Goal: Task Accomplishment & Management: Manage account settings

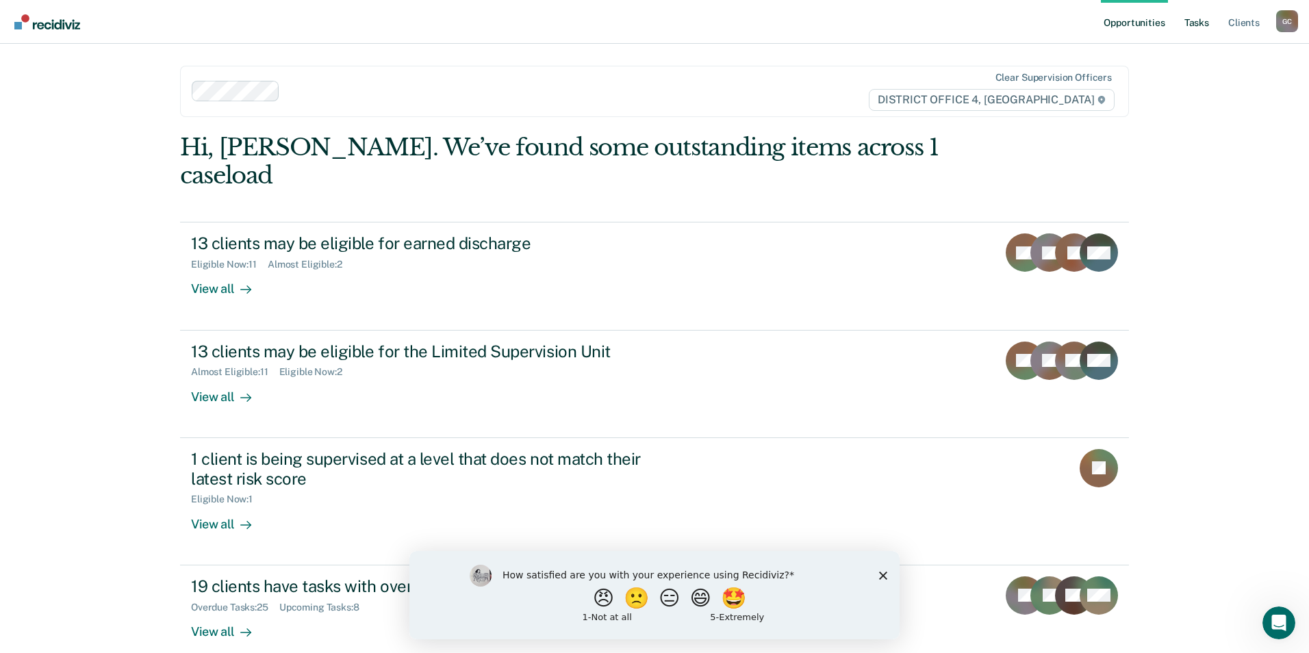
click at [1198, 33] on link "Tasks" at bounding box center [1197, 22] width 30 height 44
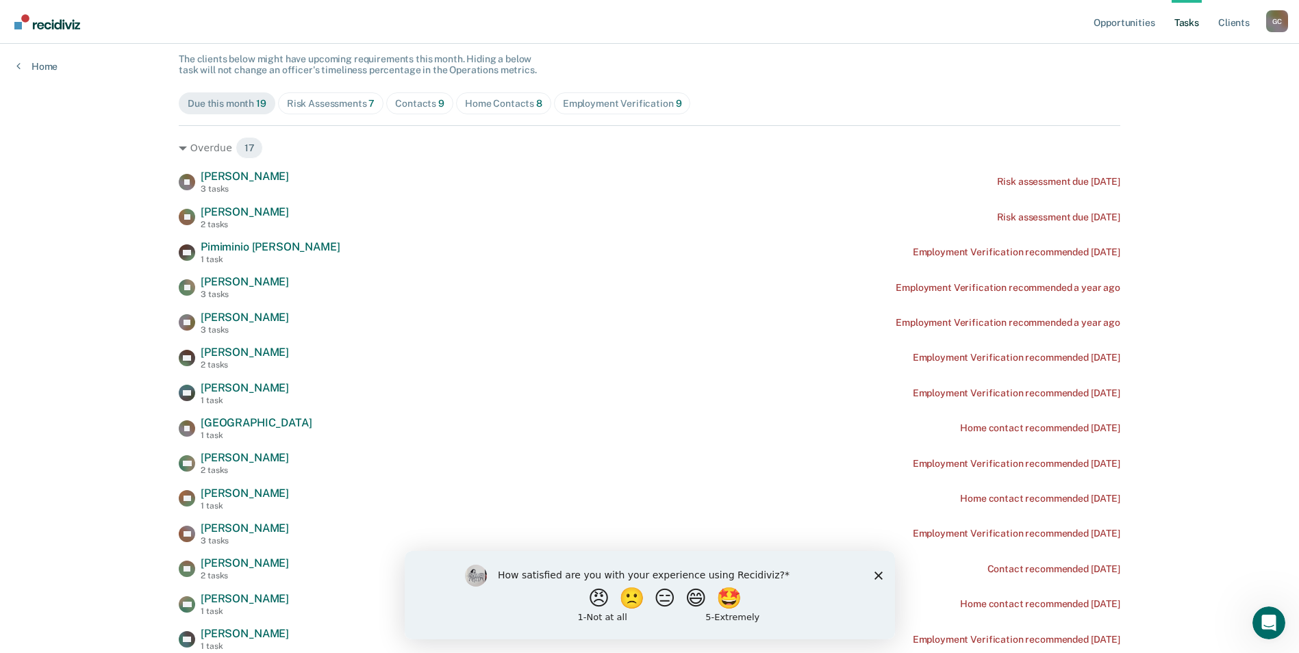
scroll to position [188, 0]
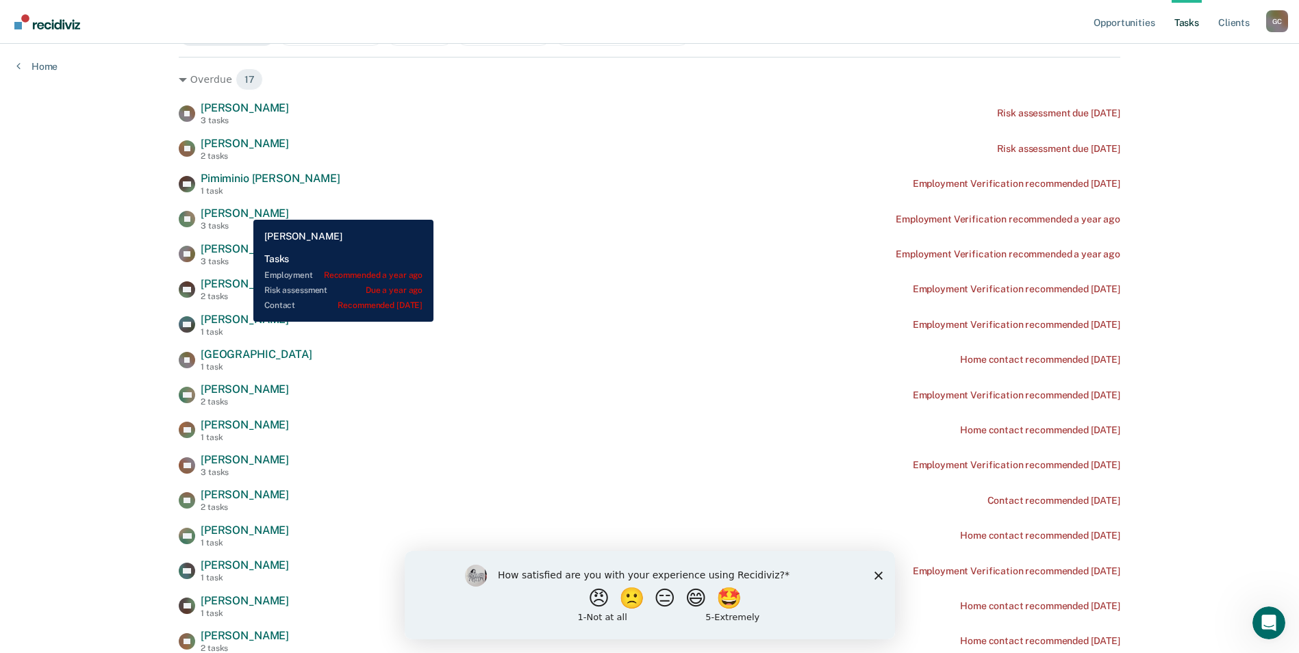
click at [243, 210] on span "[PERSON_NAME]" at bounding box center [245, 213] width 88 height 13
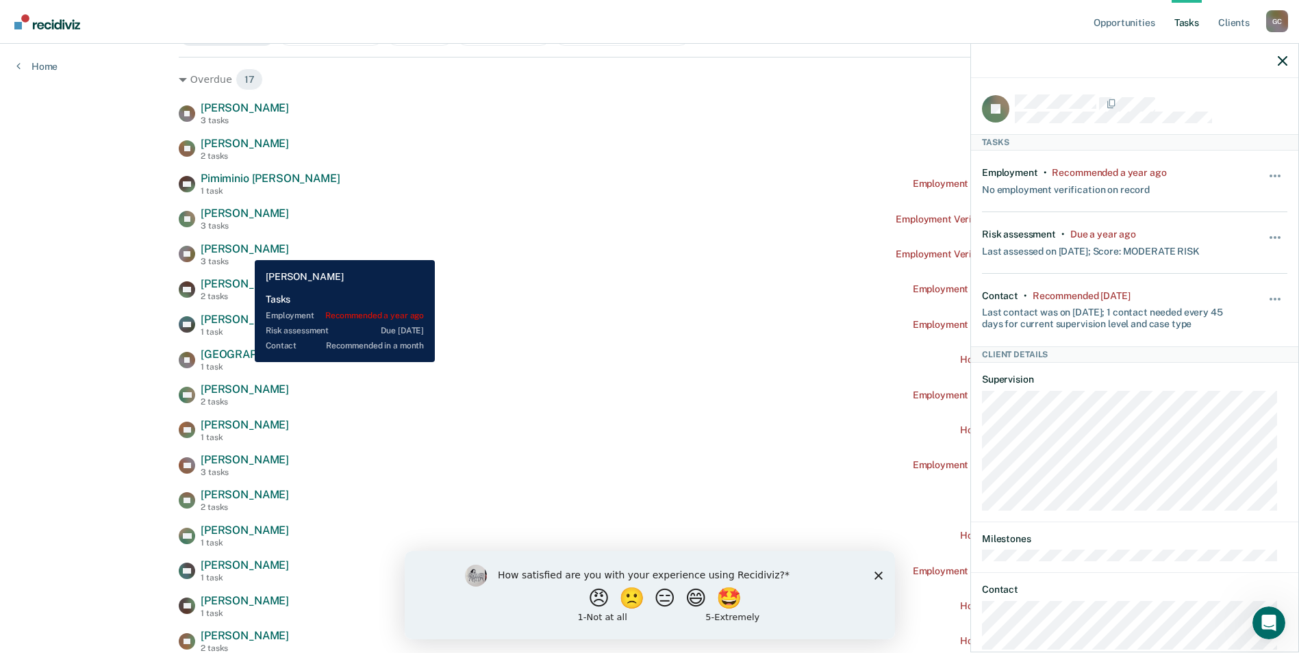
click at [244, 250] on span "[PERSON_NAME]" at bounding box center [245, 248] width 88 height 13
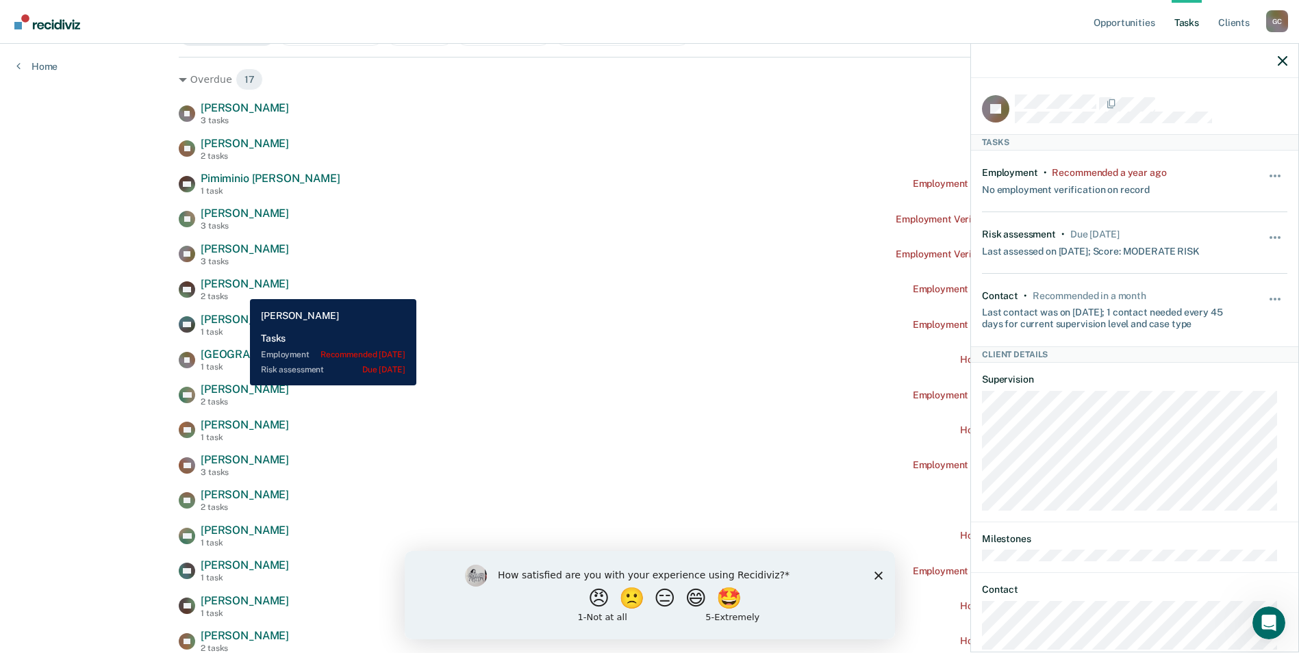
click at [240, 289] on span "[PERSON_NAME]" at bounding box center [245, 283] width 88 height 13
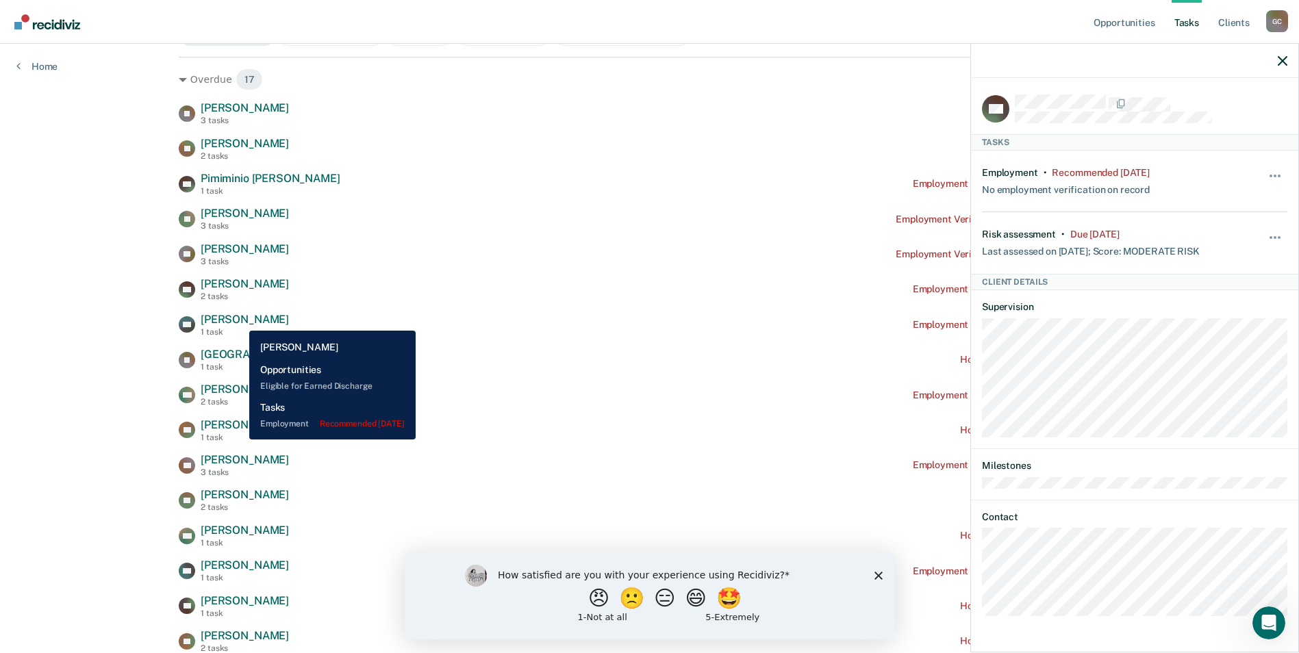
click at [239, 320] on span "[PERSON_NAME]" at bounding box center [245, 319] width 88 height 13
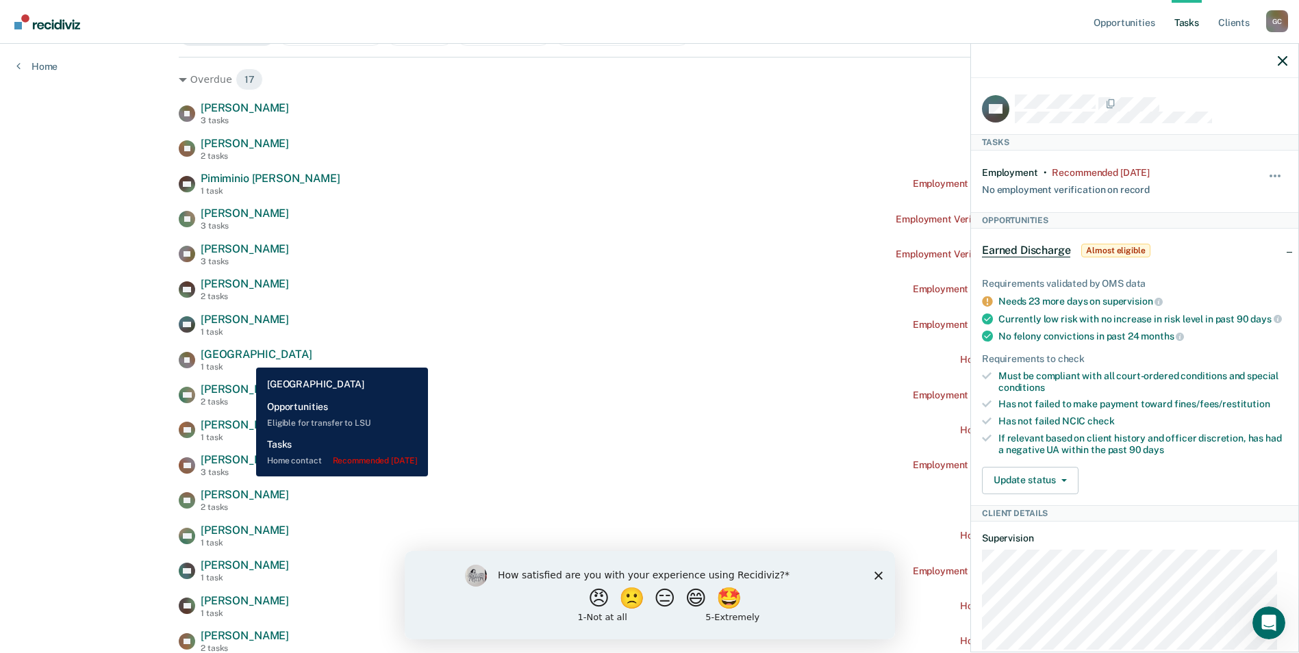
click at [246, 357] on span "[GEOGRAPHIC_DATA]" at bounding box center [256, 354] width 111 height 13
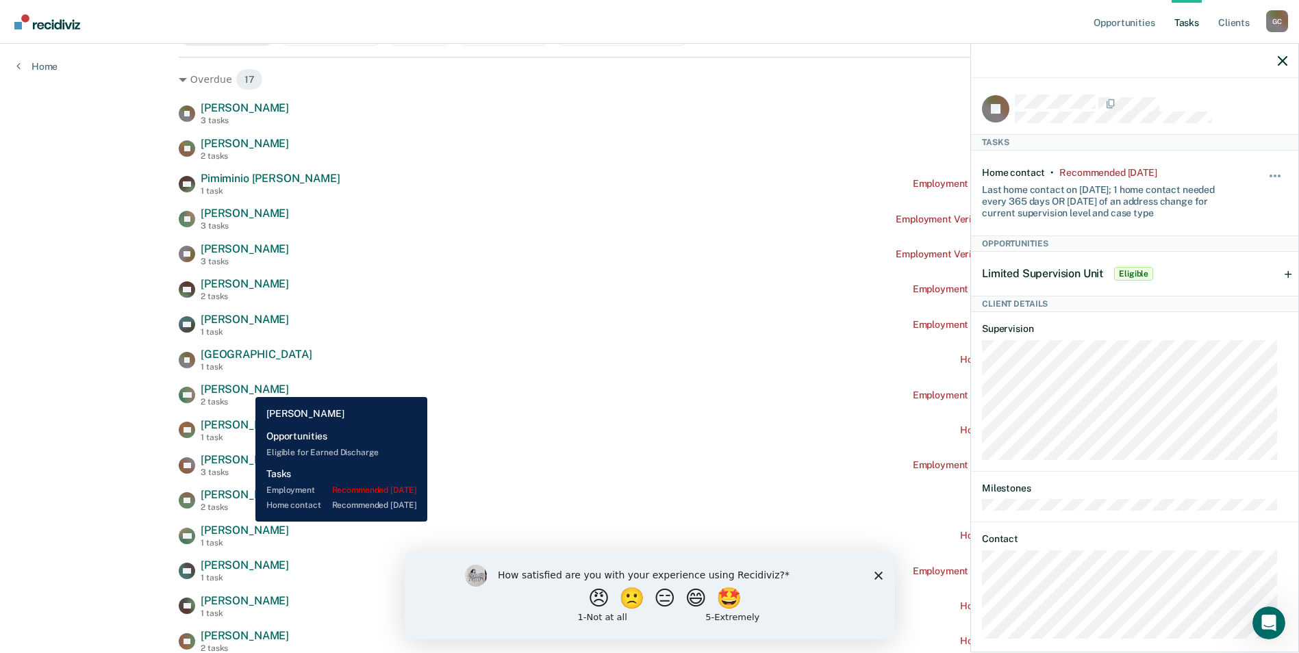
click at [245, 387] on span "[PERSON_NAME]" at bounding box center [245, 389] width 88 height 13
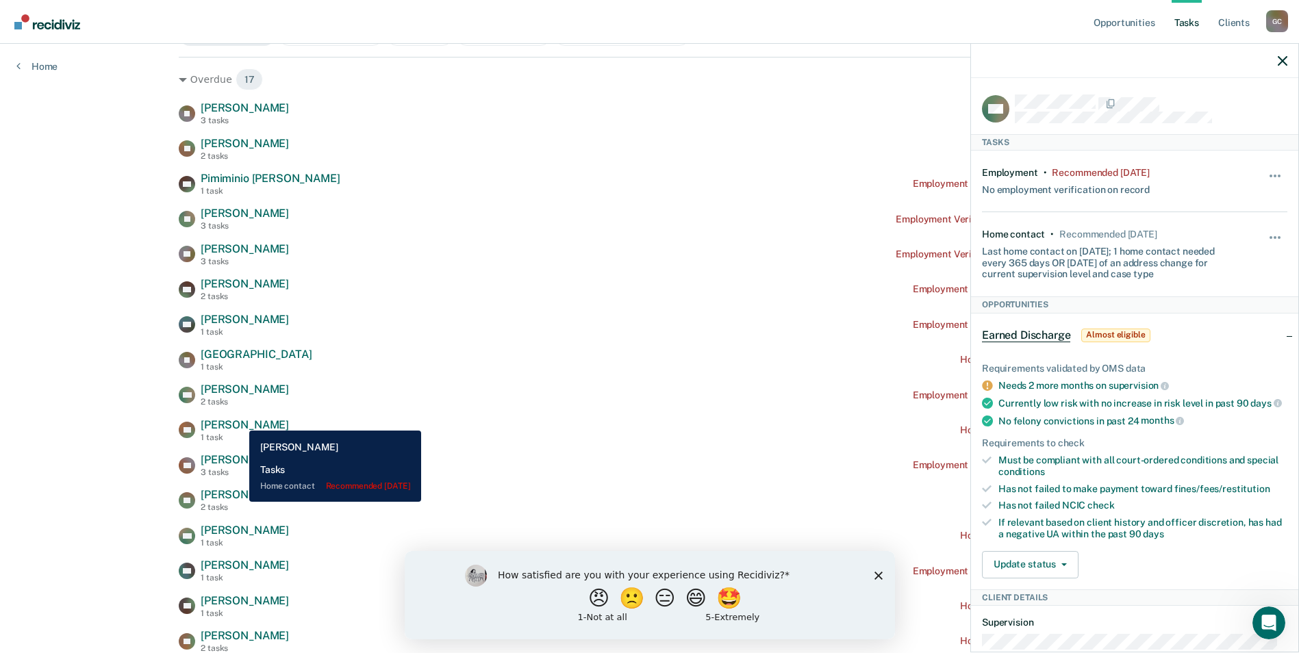
click at [239, 420] on span "[PERSON_NAME]" at bounding box center [245, 424] width 88 height 13
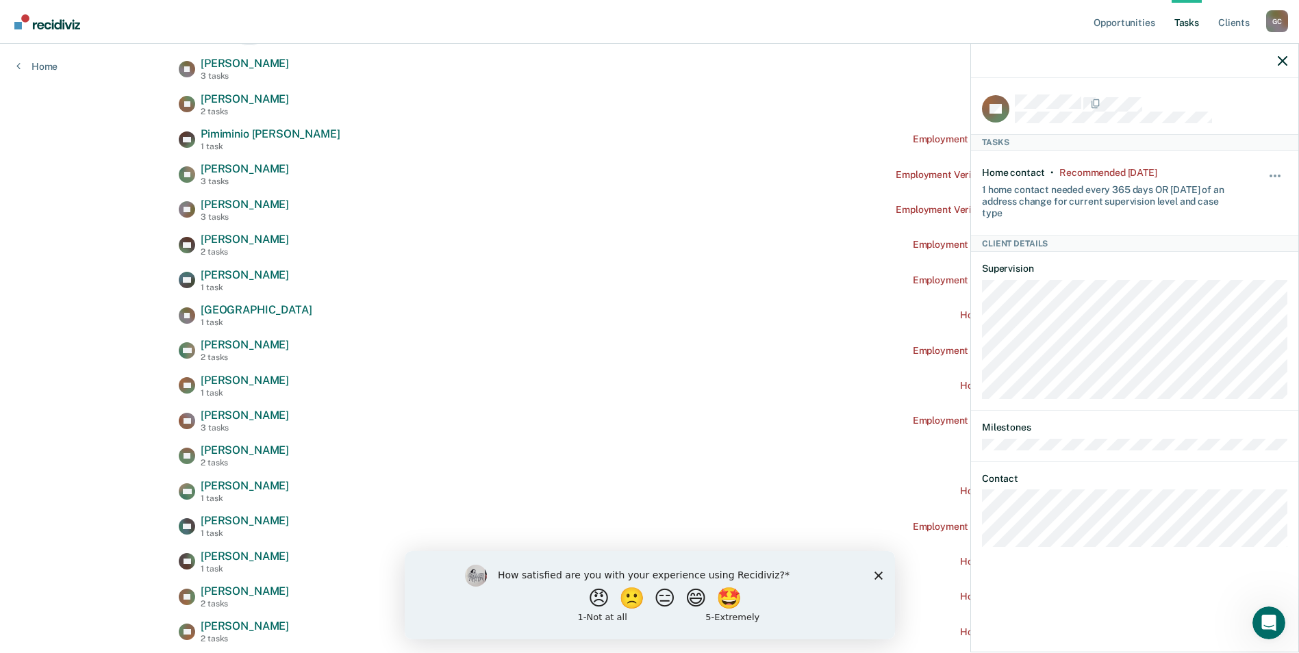
scroll to position [256, 0]
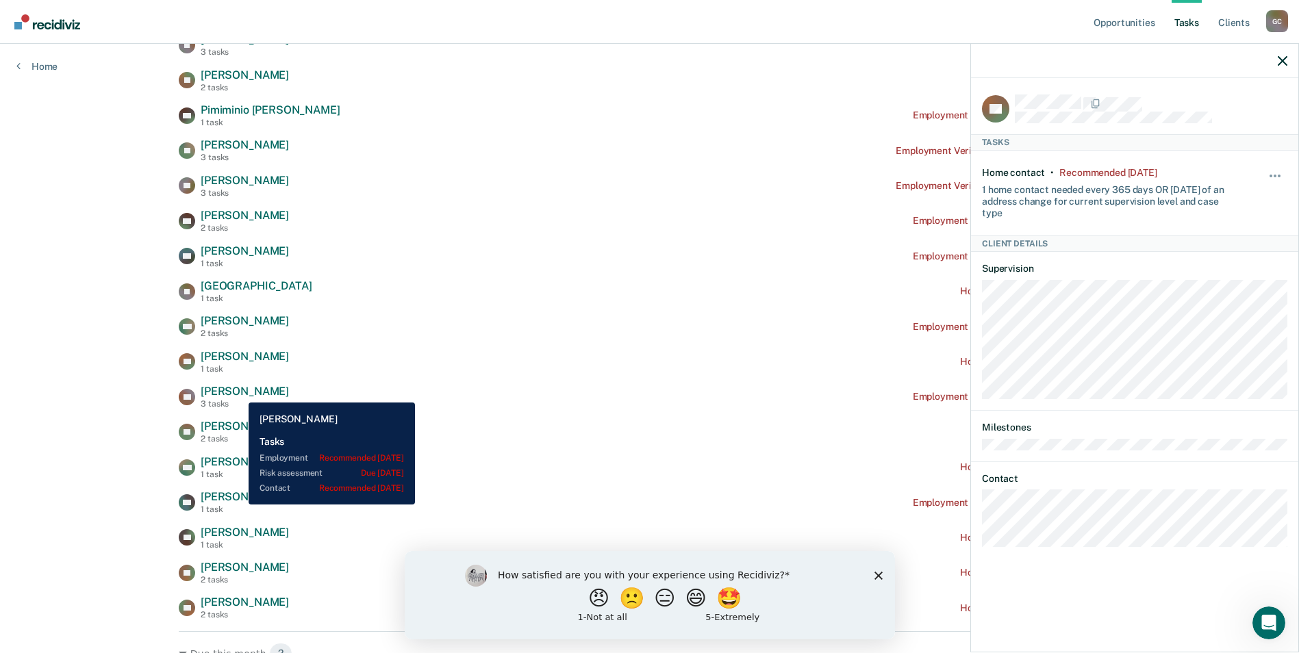
click at [238, 392] on span "[PERSON_NAME]" at bounding box center [245, 391] width 88 height 13
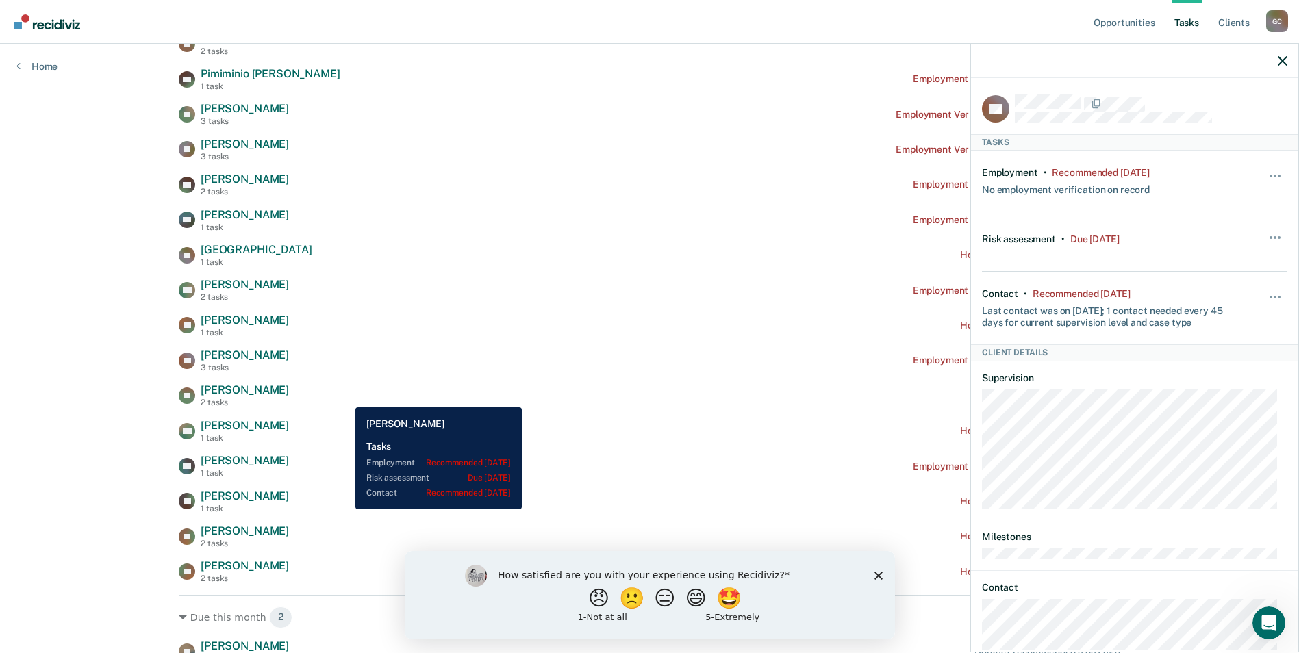
scroll to position [325, 0]
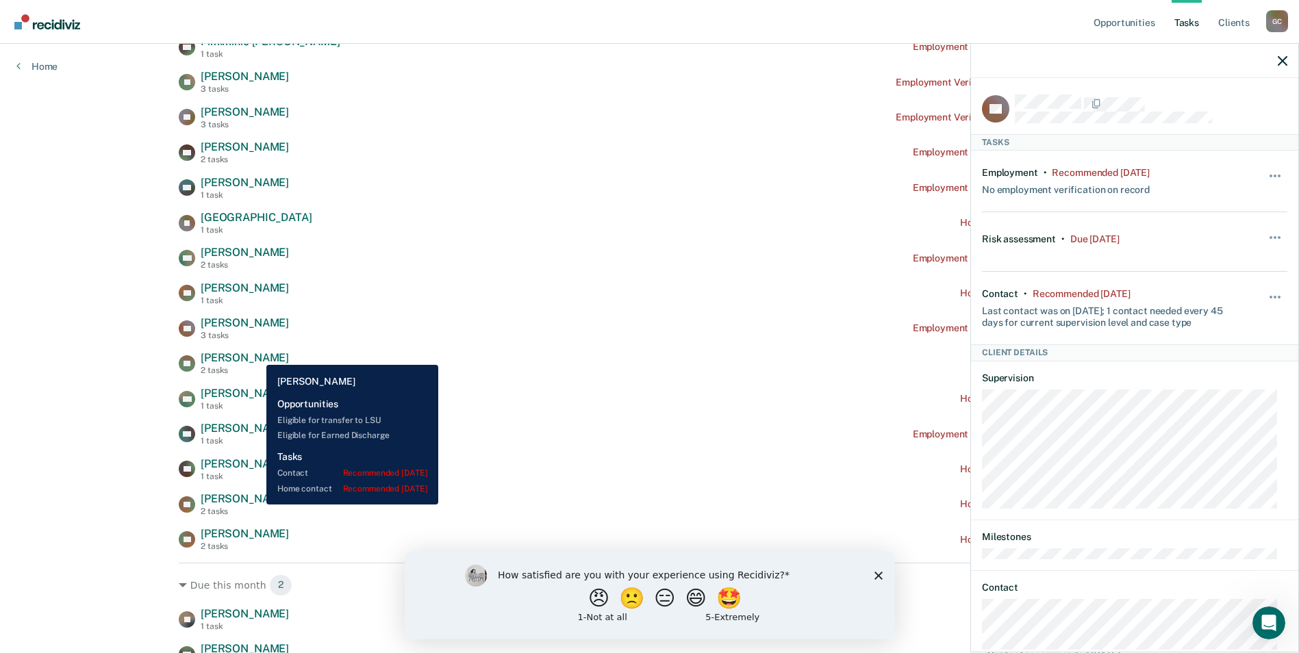
click at [256, 355] on span "[PERSON_NAME]" at bounding box center [245, 357] width 88 height 13
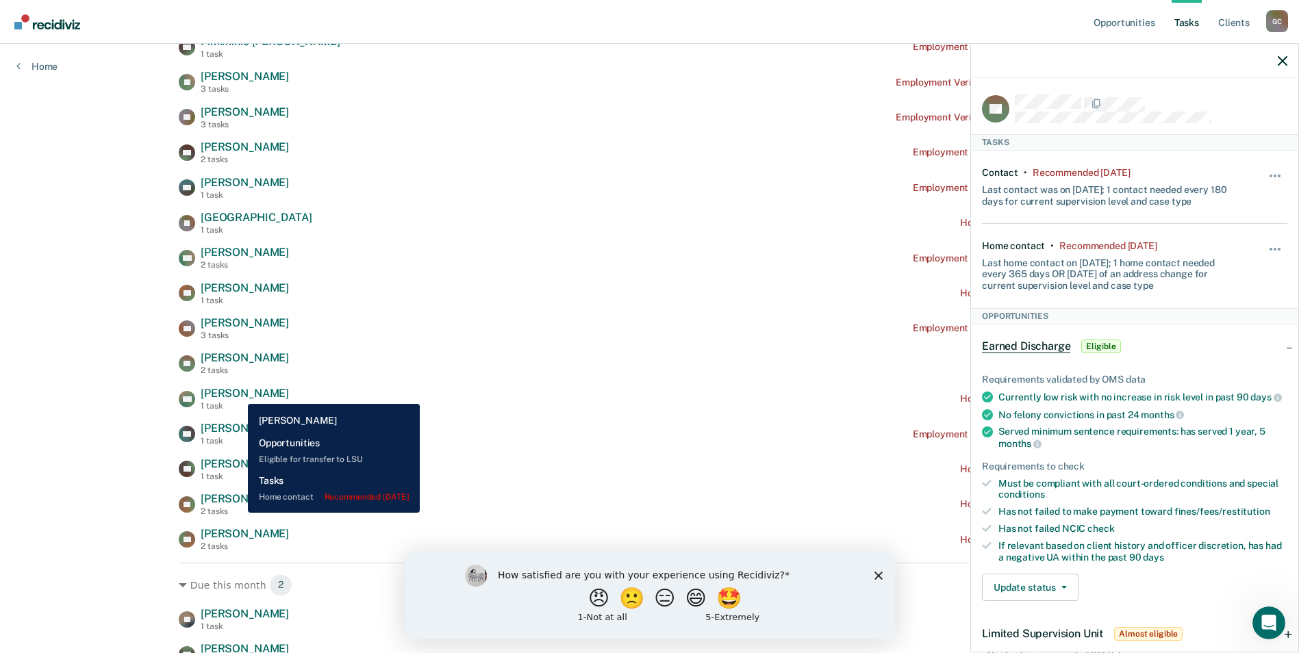
click at [238, 394] on span "[PERSON_NAME]" at bounding box center [245, 393] width 88 height 13
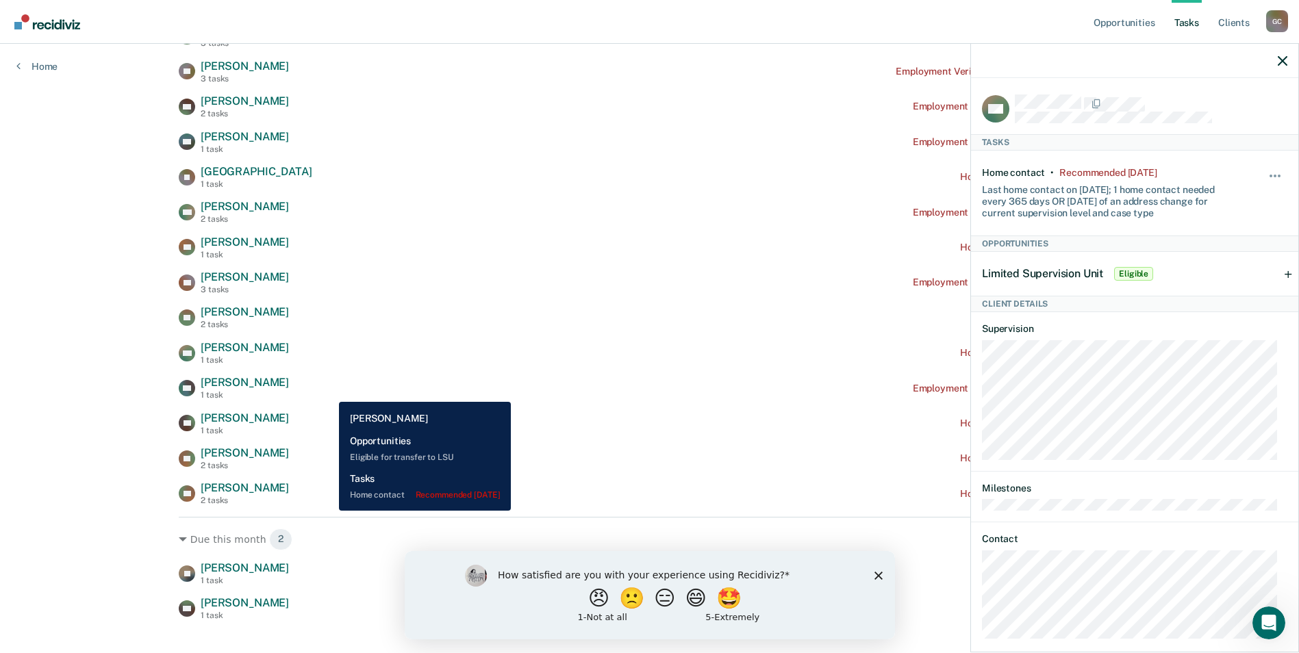
scroll to position [393, 0]
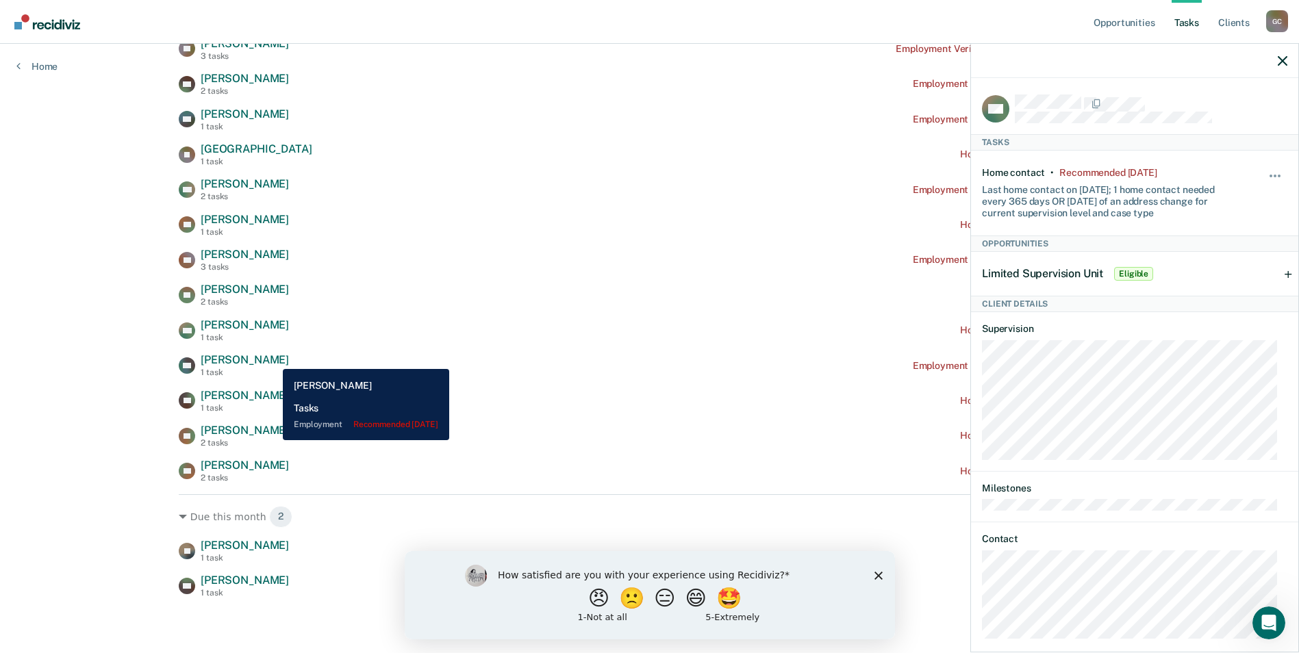
click at [273, 359] on span "[PERSON_NAME]" at bounding box center [245, 359] width 88 height 13
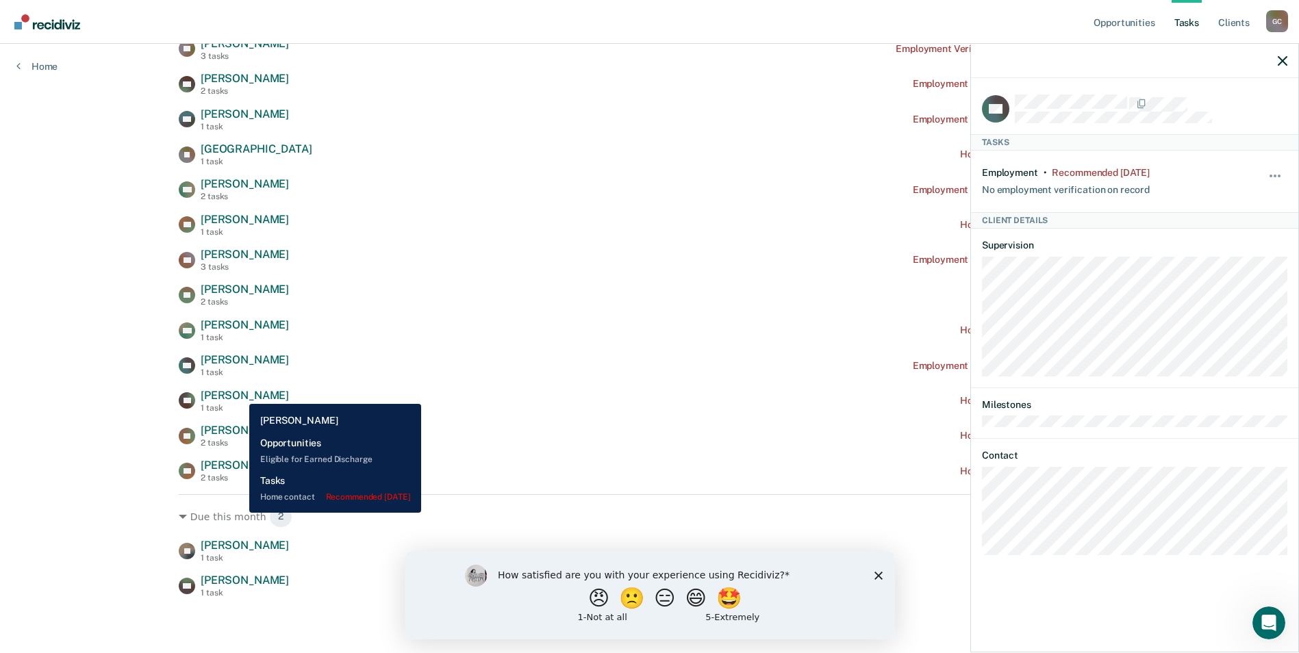
click at [239, 394] on span "[PERSON_NAME]" at bounding box center [245, 395] width 88 height 13
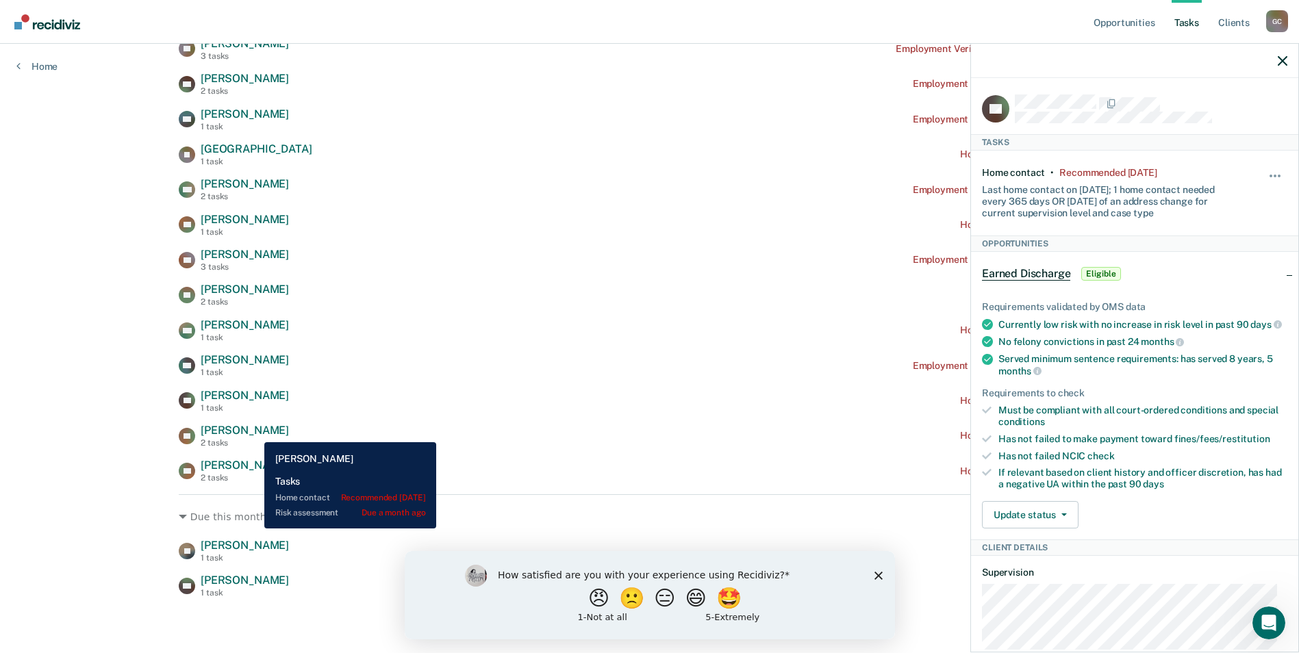
click at [254, 432] on span "[PERSON_NAME]" at bounding box center [245, 430] width 88 height 13
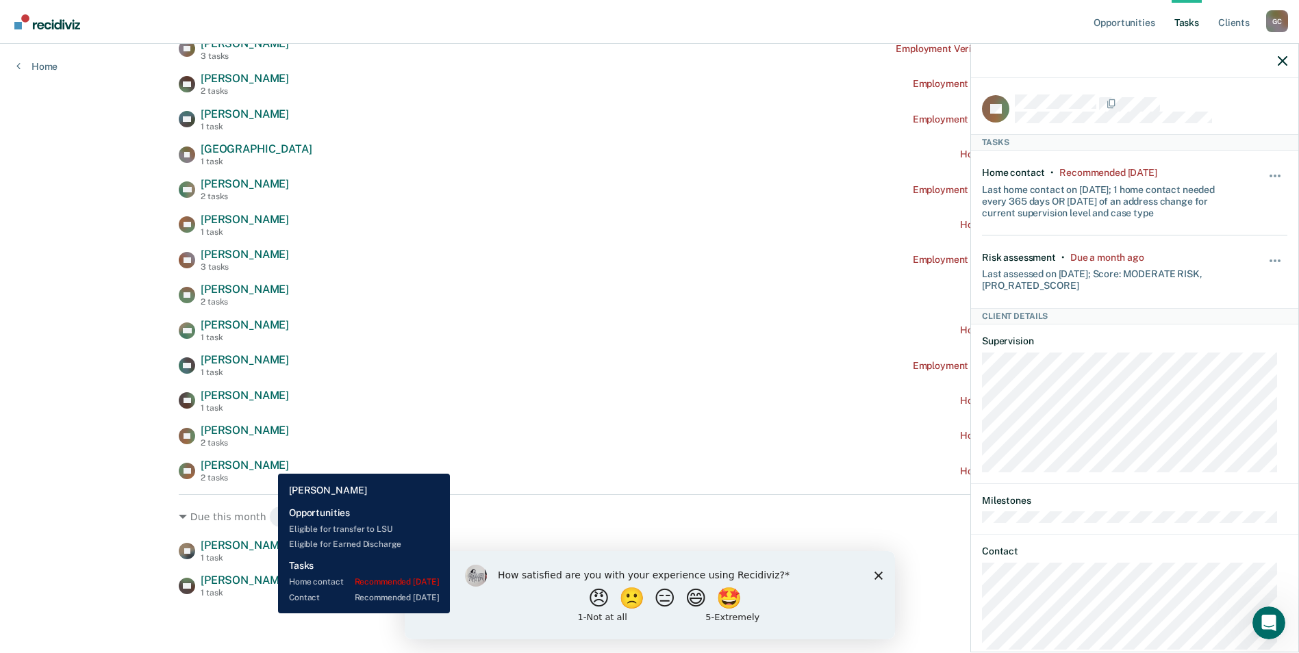
click at [268, 464] on span "[PERSON_NAME]" at bounding box center [245, 465] width 88 height 13
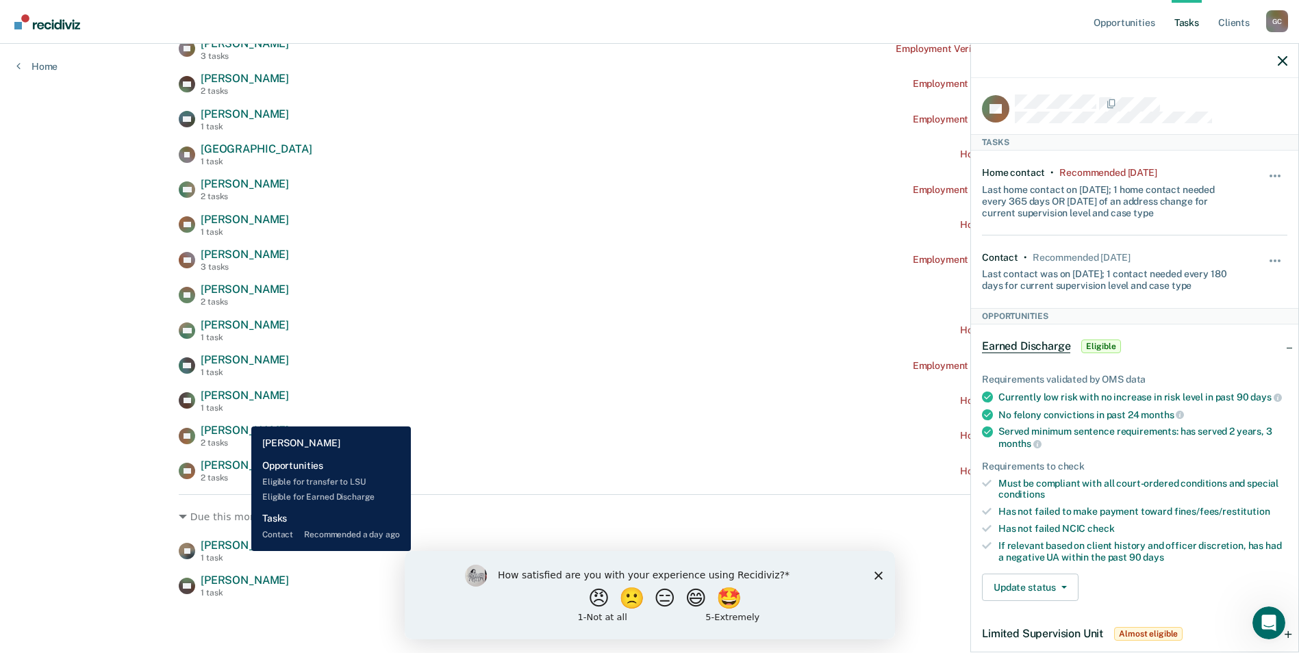
click at [241, 551] on span "[PERSON_NAME]" at bounding box center [245, 545] width 88 height 13
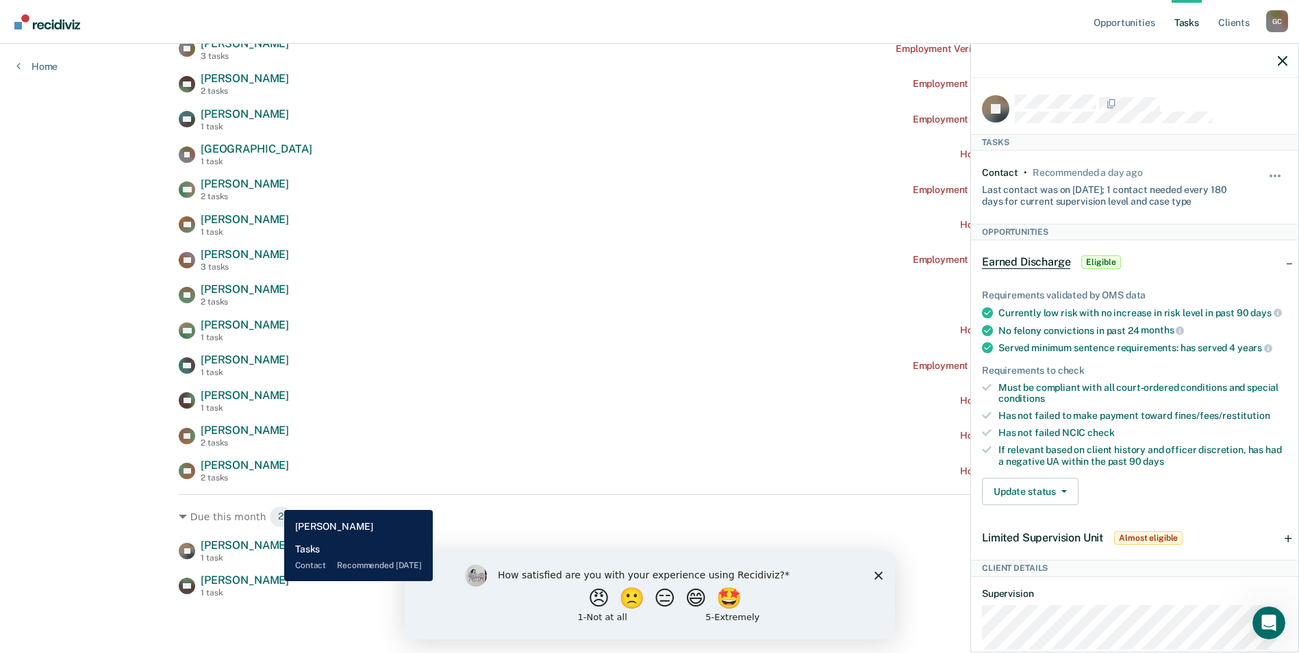
click at [274, 581] on span "[PERSON_NAME]" at bounding box center [245, 580] width 88 height 13
